Goal: Transaction & Acquisition: Book appointment/travel/reservation

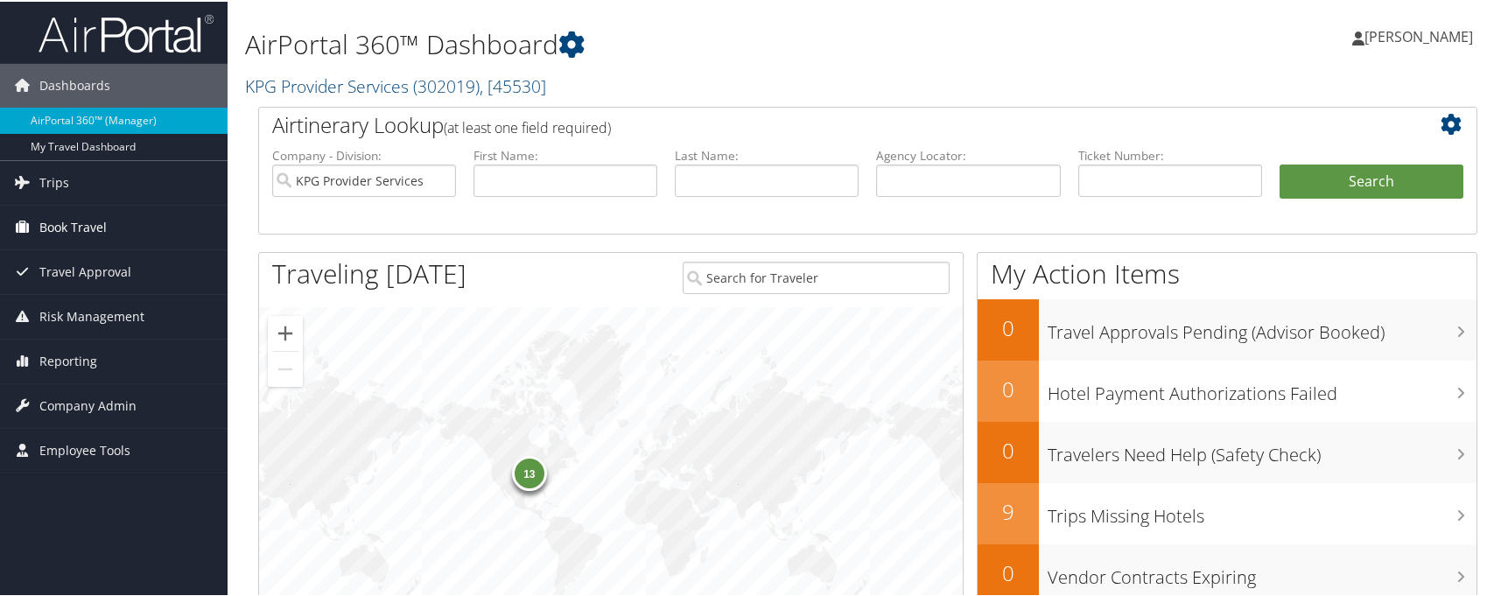
click at [120, 228] on link "Book Travel" at bounding box center [114, 226] width 228 height 44
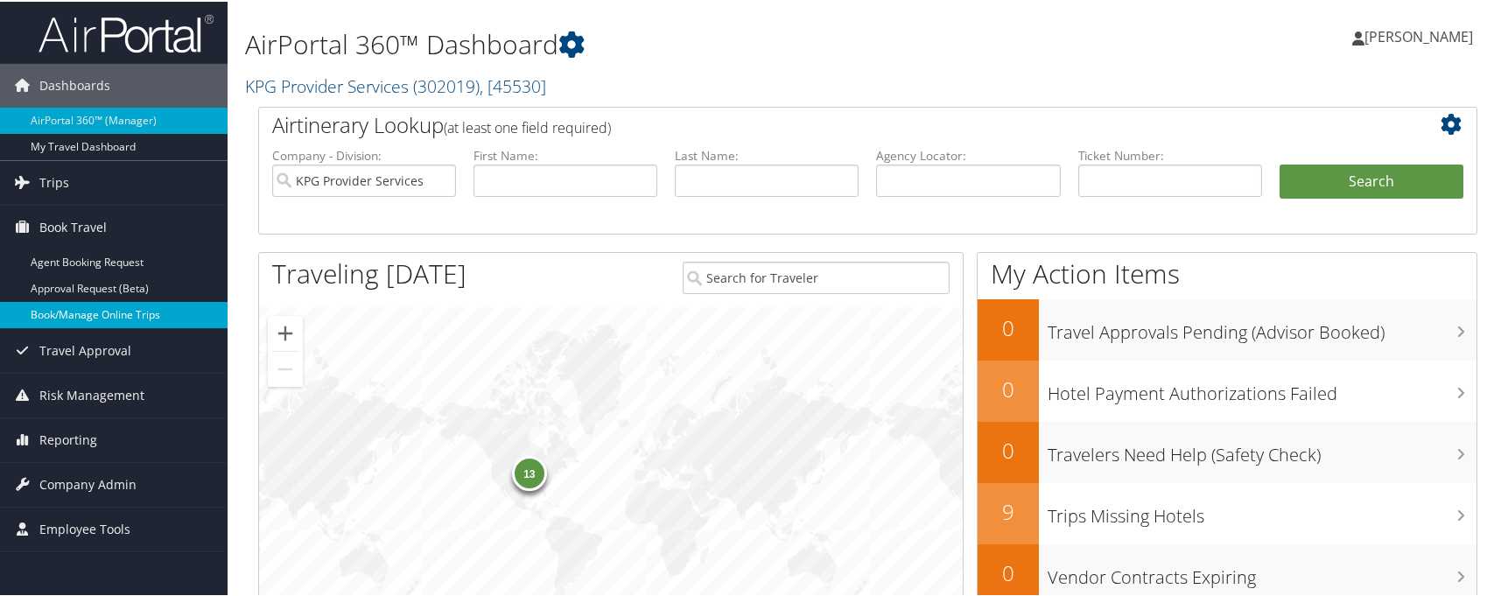
click at [120, 312] on link "Book/Manage Online Trips" at bounding box center [114, 313] width 228 height 26
